Goal: Check status

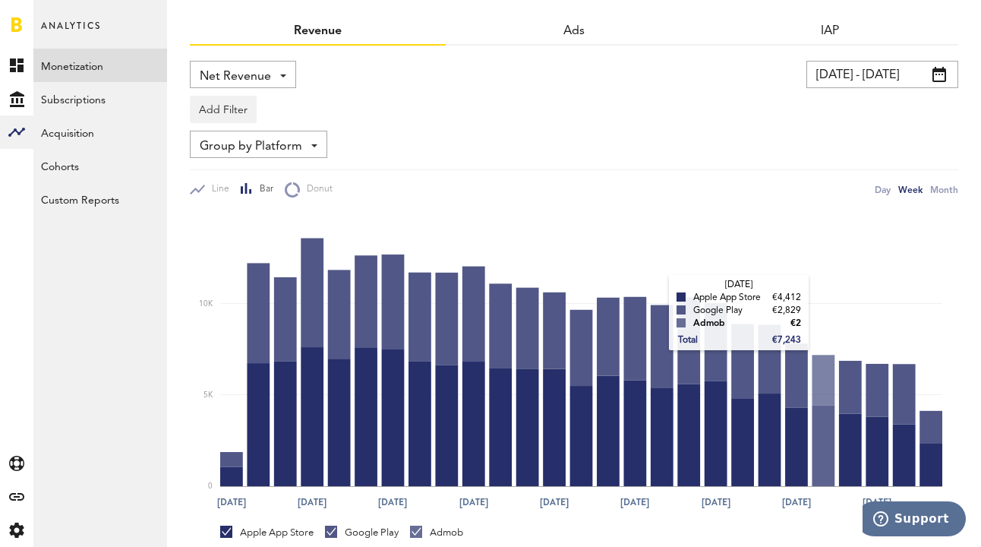
scroll to position [25, 0]
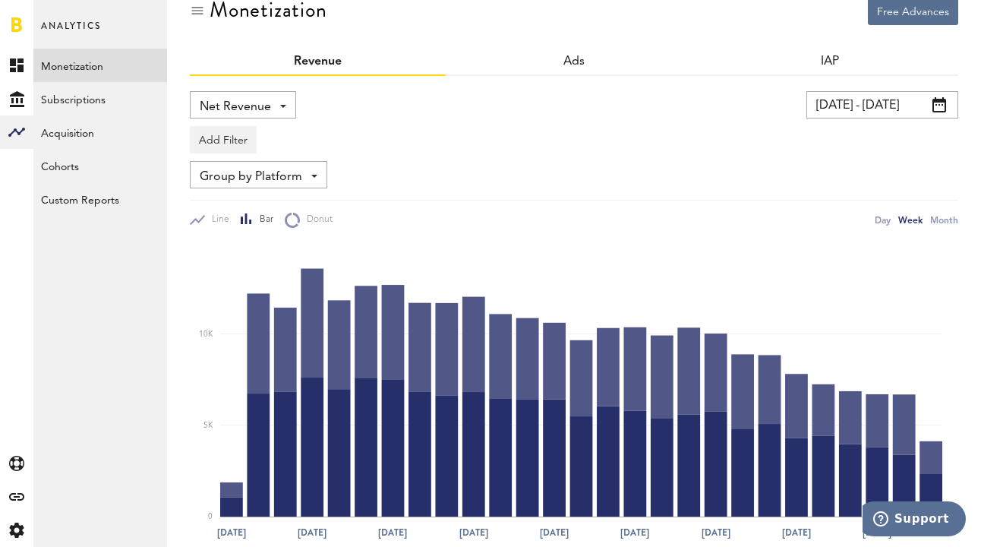
click at [873, 100] on input "[DATE] - [DATE]" at bounding box center [882, 104] width 152 height 27
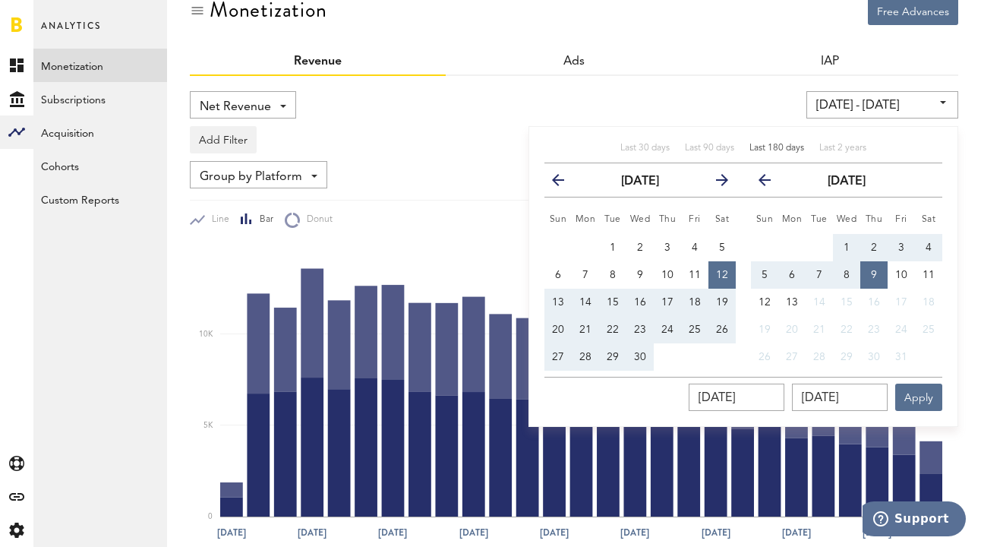
click at [771, 149] on span "Last 180 days" at bounding box center [776, 147] width 55 height 9
type input "[DATE] - [DATE]"
type input "[DATE]"
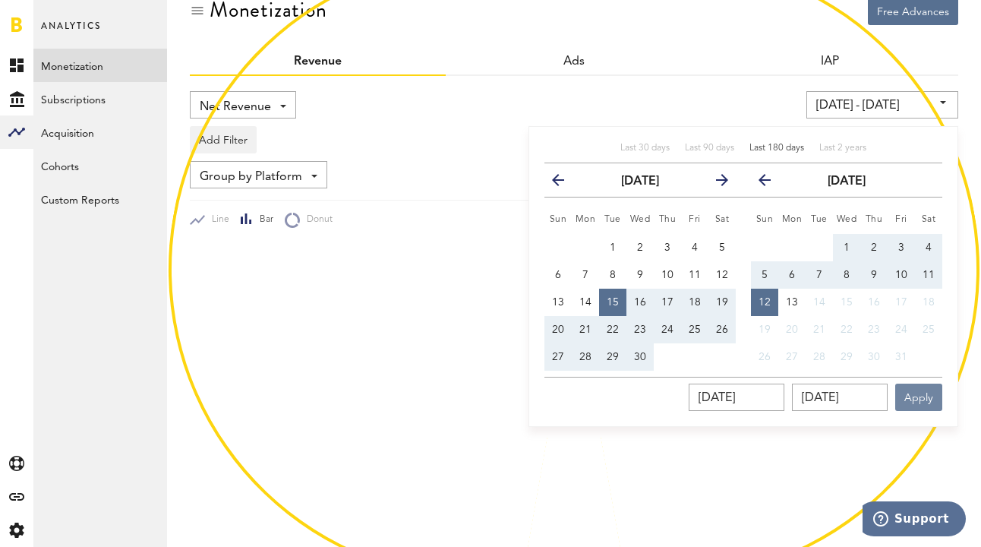
click at [924, 383] on button "Apply" at bounding box center [918, 396] width 47 height 27
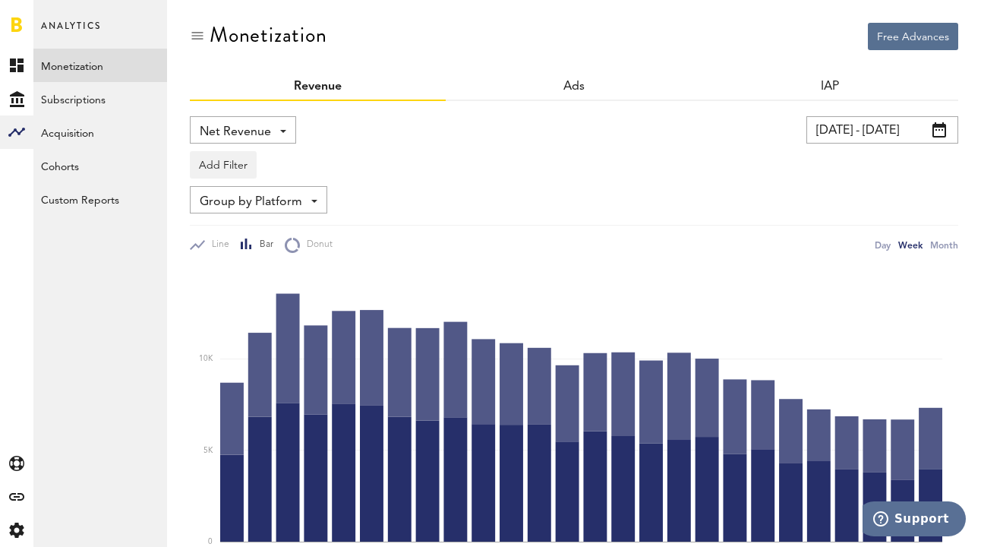
click at [871, 130] on input "[DATE] - [DATE]" at bounding box center [882, 129] width 152 height 27
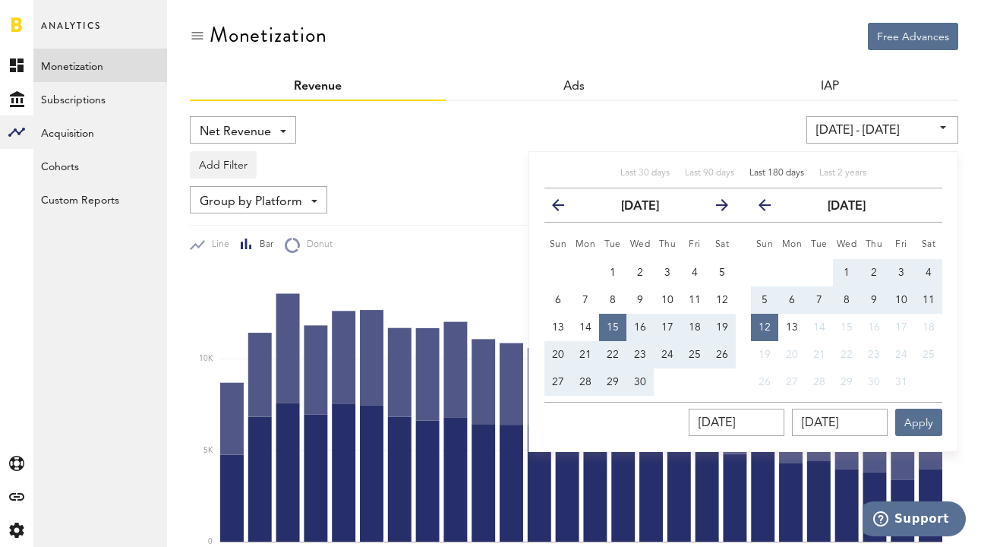
click at [783, 172] on span "Last 180 days" at bounding box center [776, 173] width 55 height 9
click at [921, 418] on button "Apply" at bounding box center [918, 421] width 47 height 27
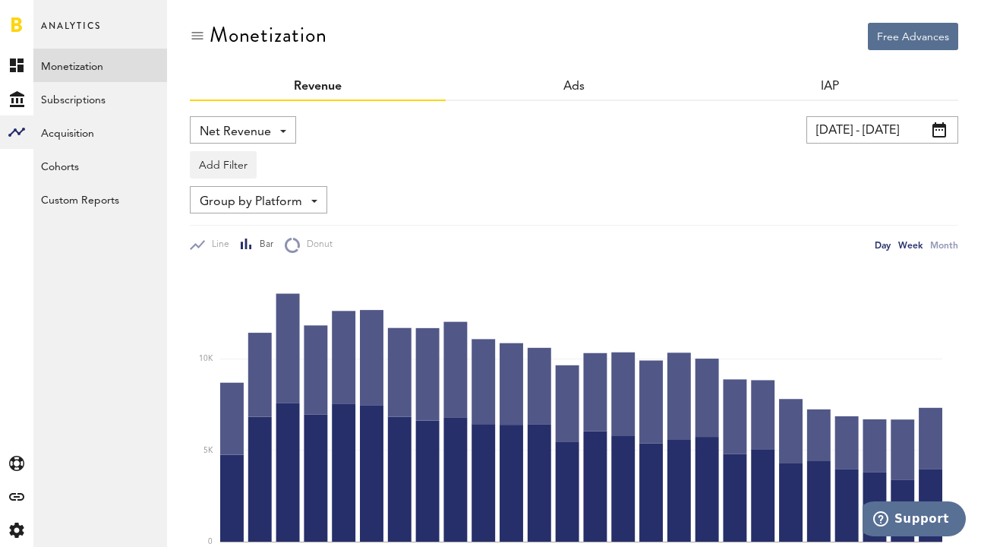
click at [880, 247] on div "Day" at bounding box center [882, 245] width 16 height 16
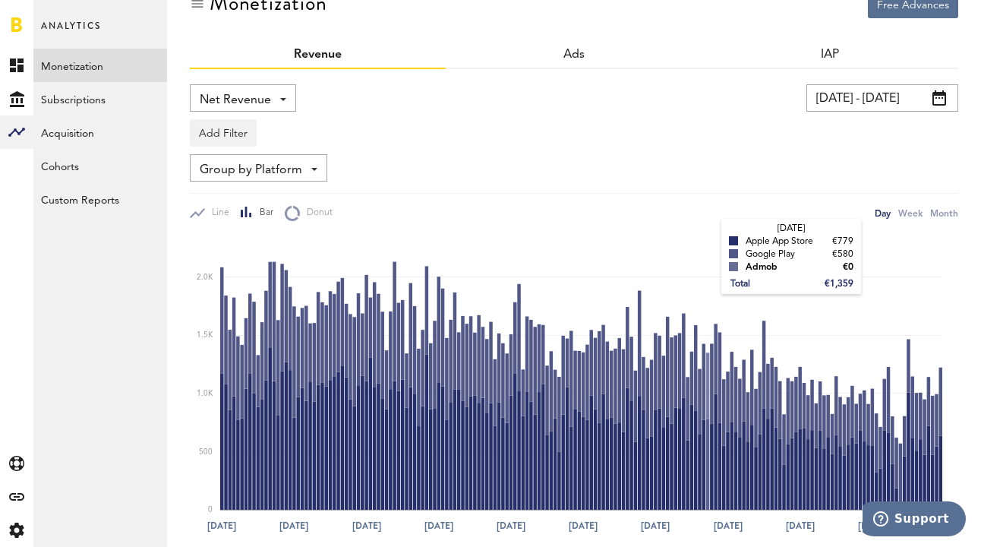
scroll to position [30, 0]
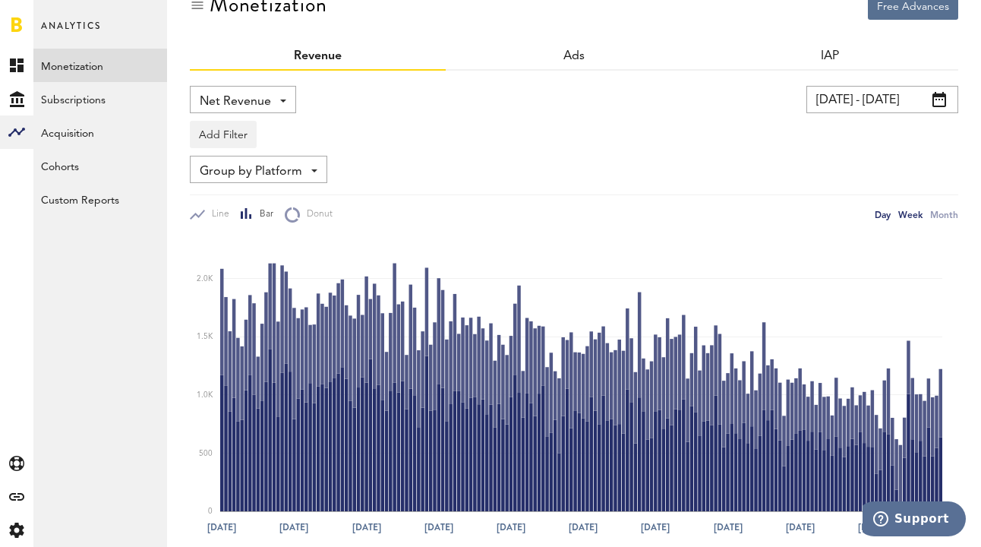
click at [914, 216] on div "Week" at bounding box center [910, 214] width 24 height 16
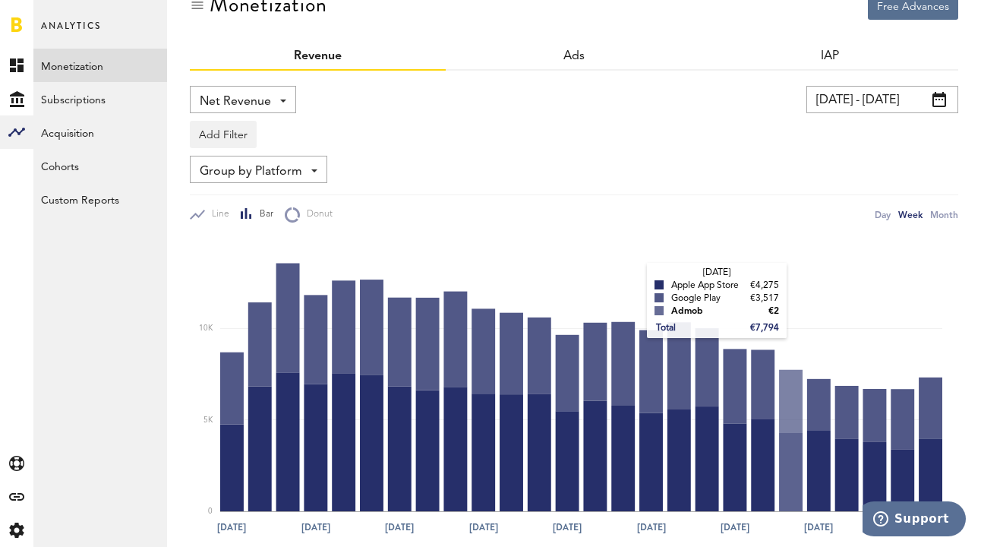
scroll to position [78, 0]
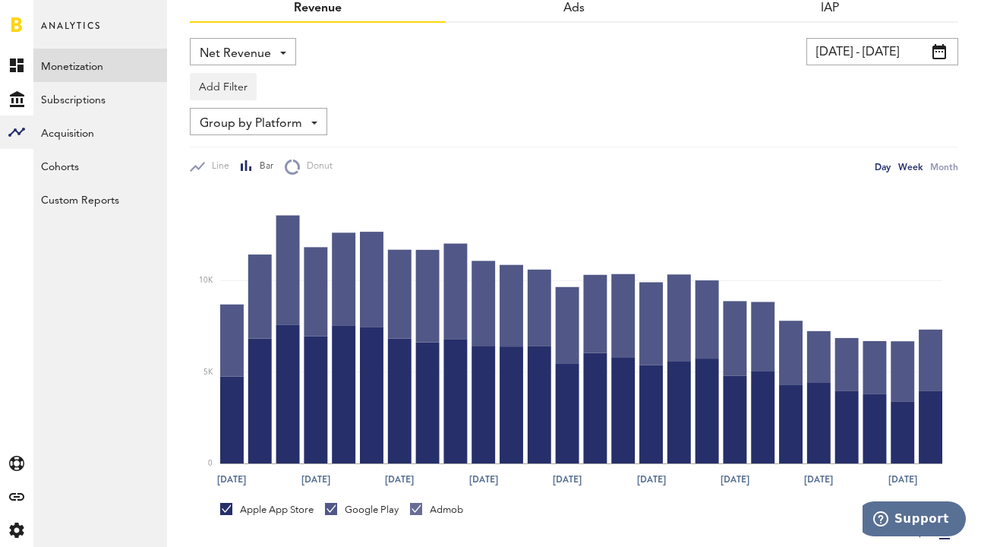
click at [876, 169] on div "Day" at bounding box center [882, 167] width 16 height 16
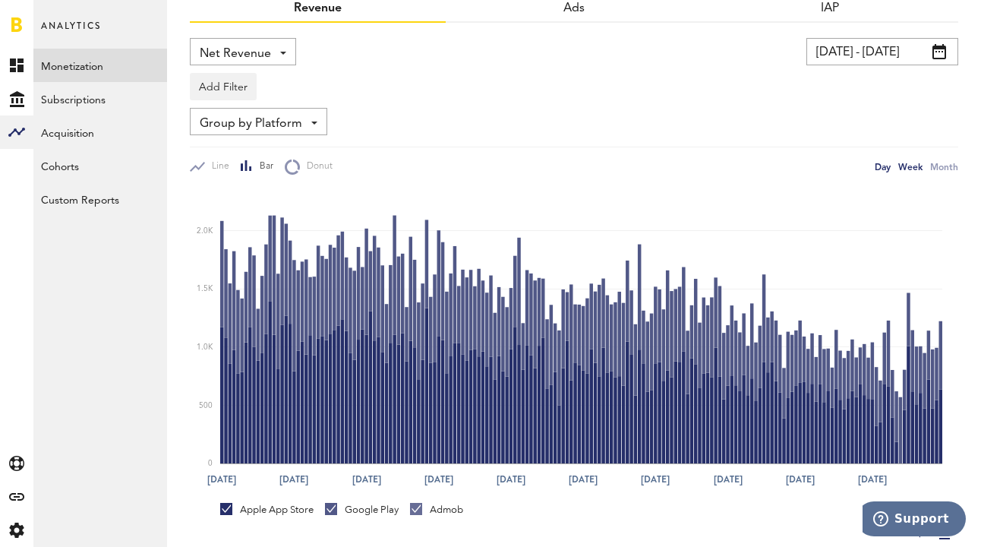
click at [912, 168] on div "Week" at bounding box center [910, 167] width 24 height 16
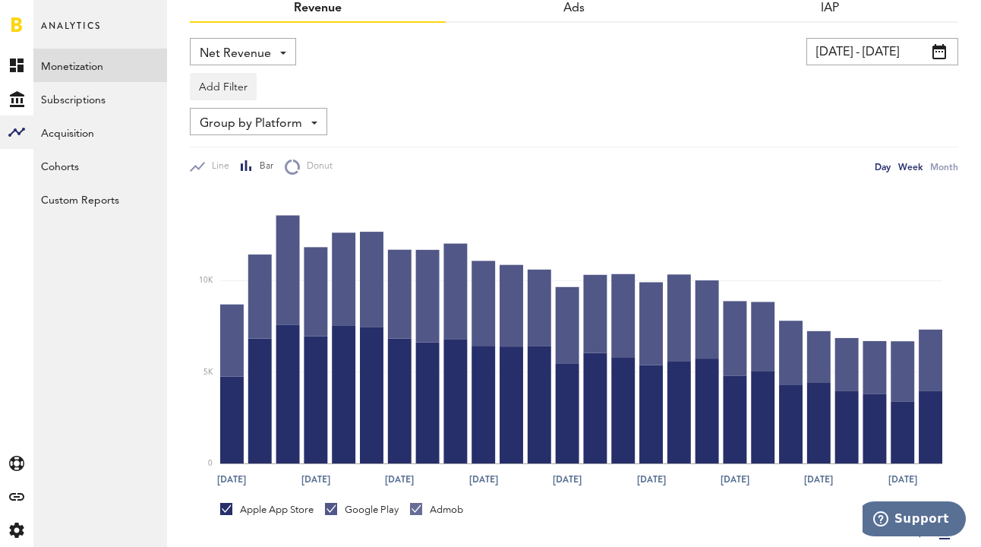
click at [884, 166] on div "Day" at bounding box center [882, 167] width 16 height 16
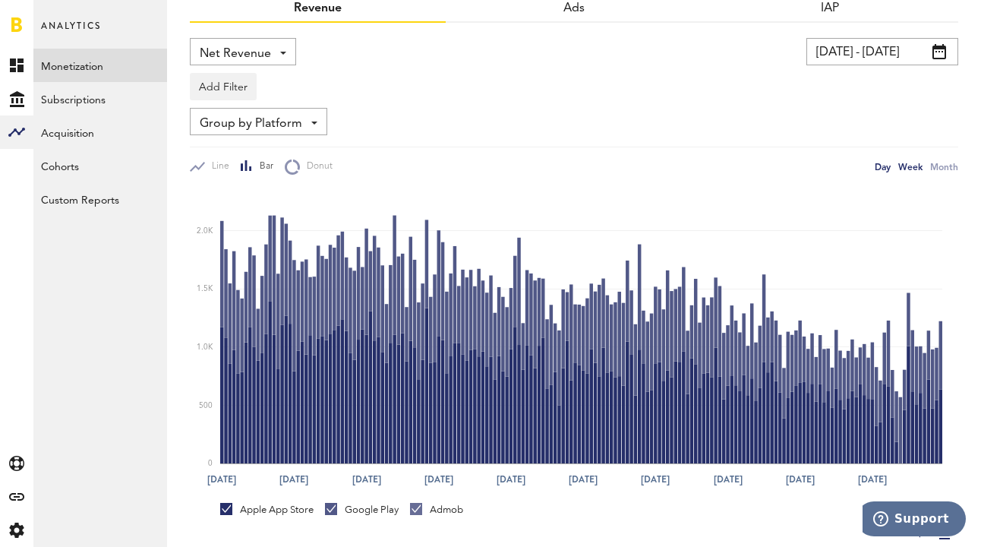
click at [904, 168] on div "Week" at bounding box center [910, 167] width 24 height 16
